Goal: Check status: Check status

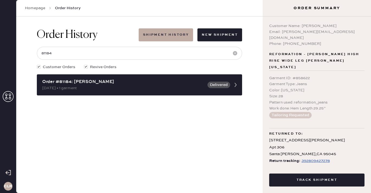
click at [6, 96] on use at bounding box center [8, 96] width 11 height 11
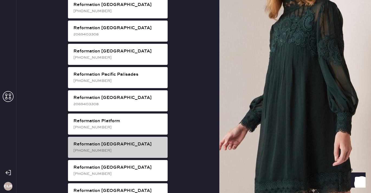
click at [120, 148] on div "[PHONE_NUMBER]" at bounding box center [118, 151] width 90 height 6
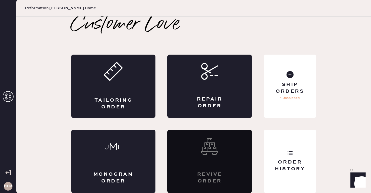
scroll to position [3, 0]
click at [299, 146] on div "Order History" at bounding box center [290, 161] width 52 height 63
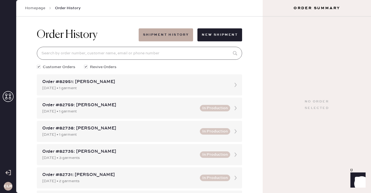
click at [159, 53] on input at bounding box center [139, 53] width 205 height 13
paste input "81928"
type input "81928"
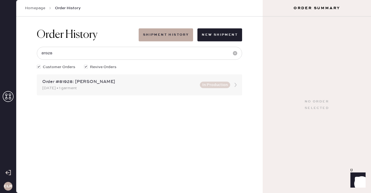
click at [82, 84] on div "Order #81928: [PERSON_NAME]" at bounding box center [119, 82] width 154 height 6
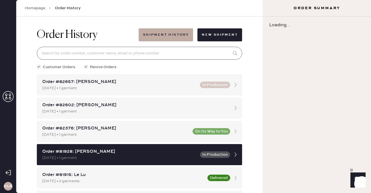
click at [90, 50] on input at bounding box center [139, 53] width 205 height 13
paste input "81928"
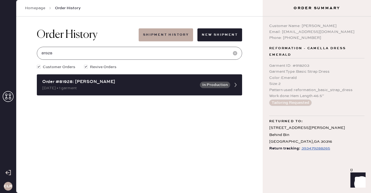
type input "81928"
